Goal: Task Accomplishment & Management: Use online tool/utility

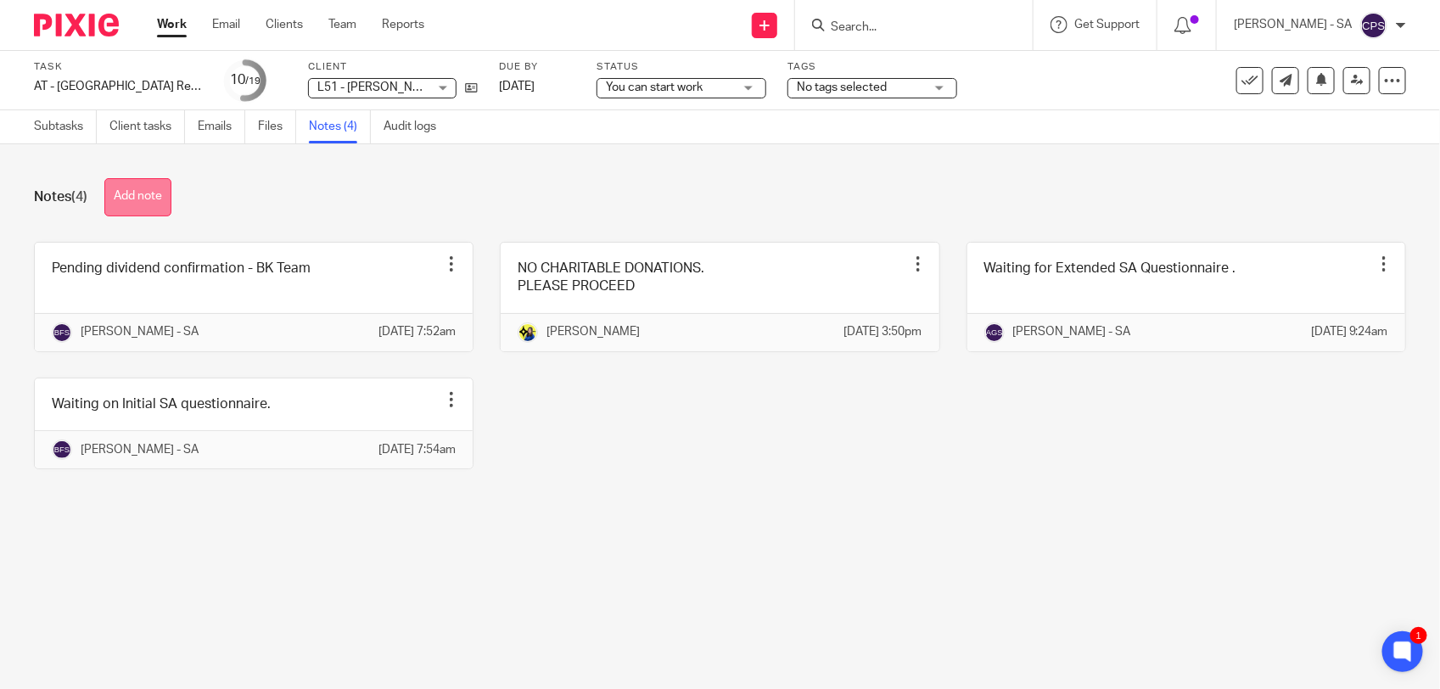
click at [144, 189] on button "Add note" at bounding box center [137, 197] width 67 height 38
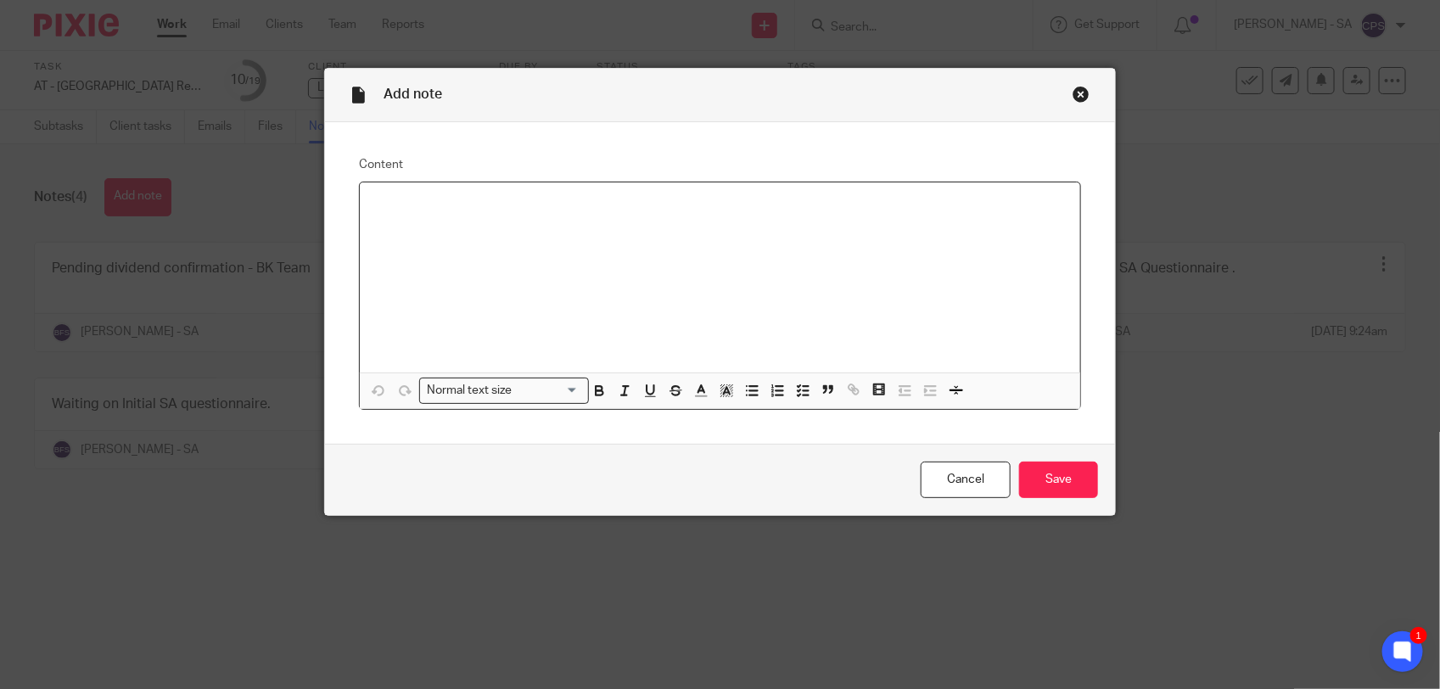
paste div
click at [422, 206] on p "Please check SA and send to the client." at bounding box center [719, 204] width 693 height 17
drag, startPoint x: 366, startPoint y: 206, endPoint x: 594, endPoint y: 206, distance: 228.3
click at [594, 206] on p "Please review SA and send to the client." at bounding box center [719, 204] width 693 height 17
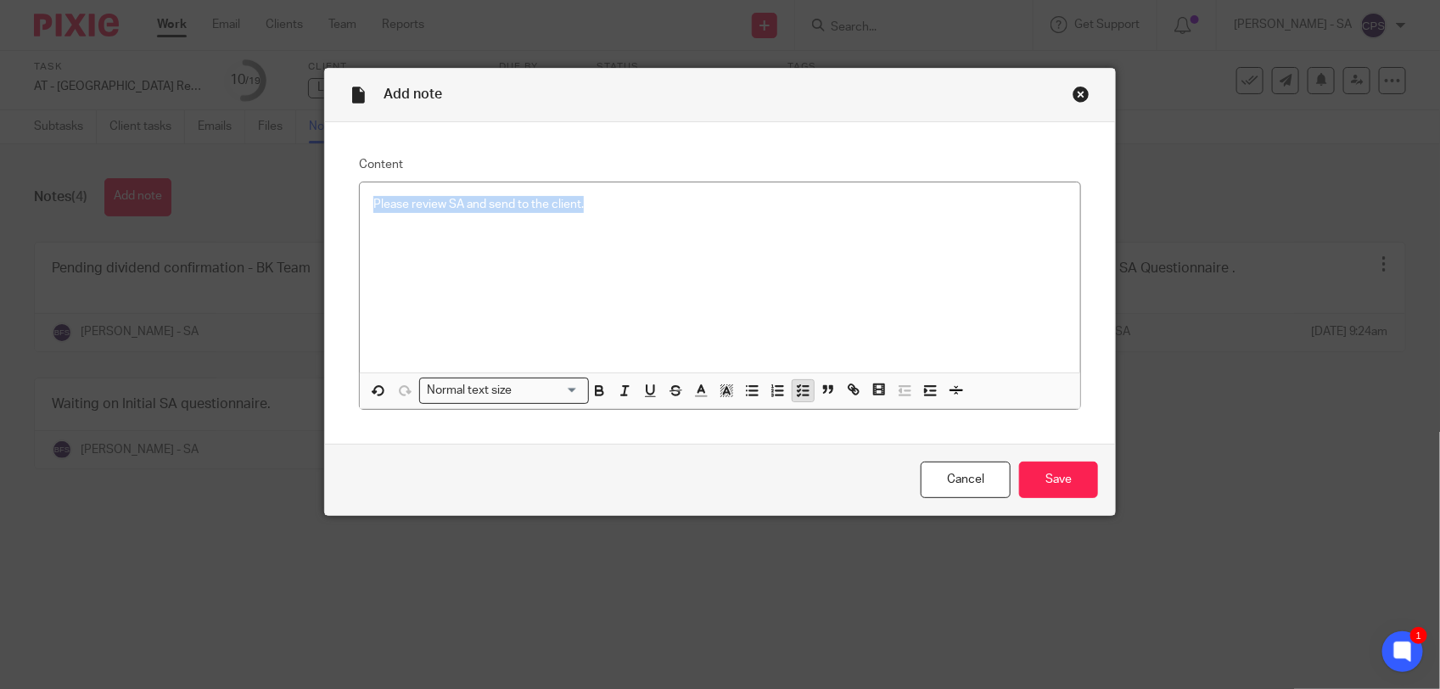
click at [795, 388] on icon "button" at bounding box center [802, 390] width 15 height 15
click at [561, 268] on div "Please review SA and send to the client." at bounding box center [720, 277] width 721 height 190
click at [1025, 480] on input "Save" at bounding box center [1058, 480] width 79 height 36
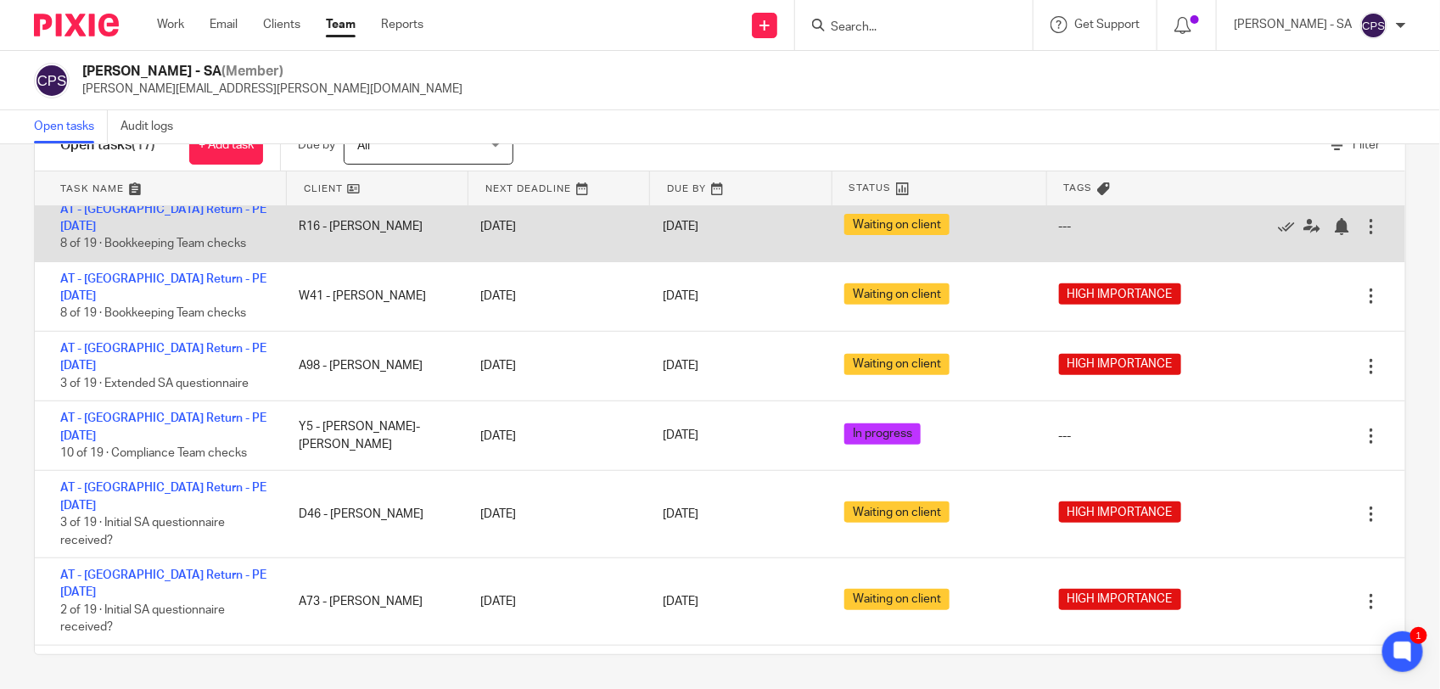
scroll to position [547, 0]
